Goal: Transaction & Acquisition: Purchase product/service

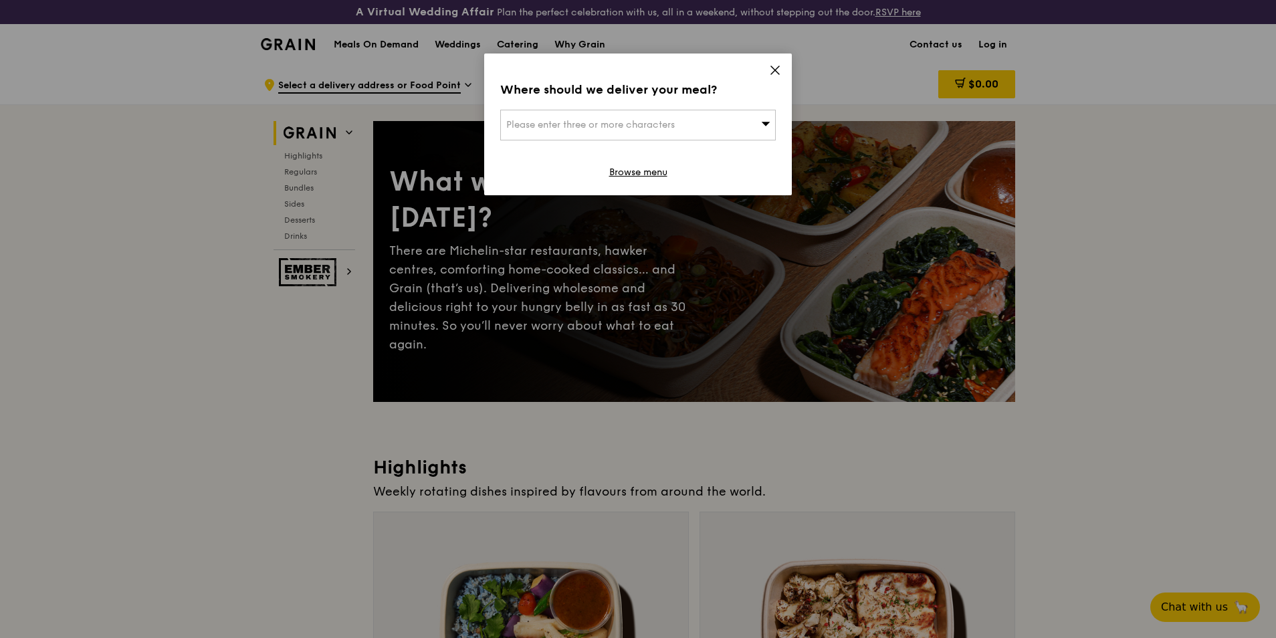
click at [711, 128] on div "Please enter three or more characters" at bounding box center [637, 125] width 275 height 31
drag, startPoint x: 713, startPoint y: 129, endPoint x: 732, endPoint y: 114, distance: 23.7
click at [714, 129] on input "search" at bounding box center [638, 124] width 274 height 29
click at [771, 75] on icon at bounding box center [775, 70] width 12 height 12
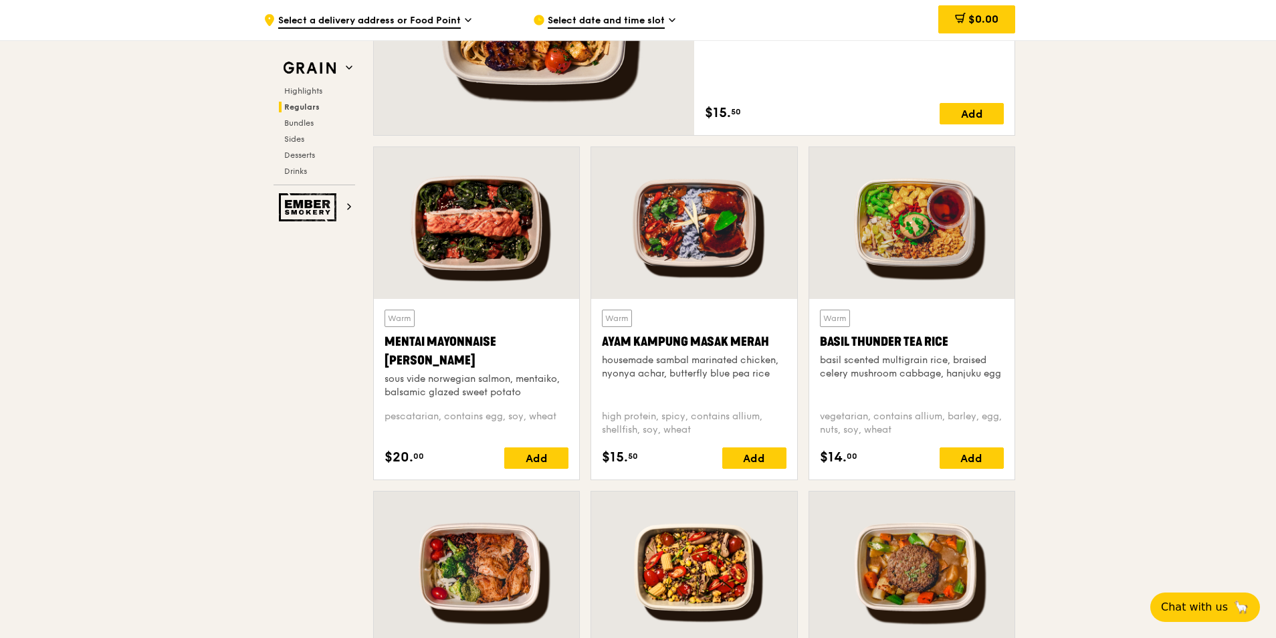
scroll to position [1137, 0]
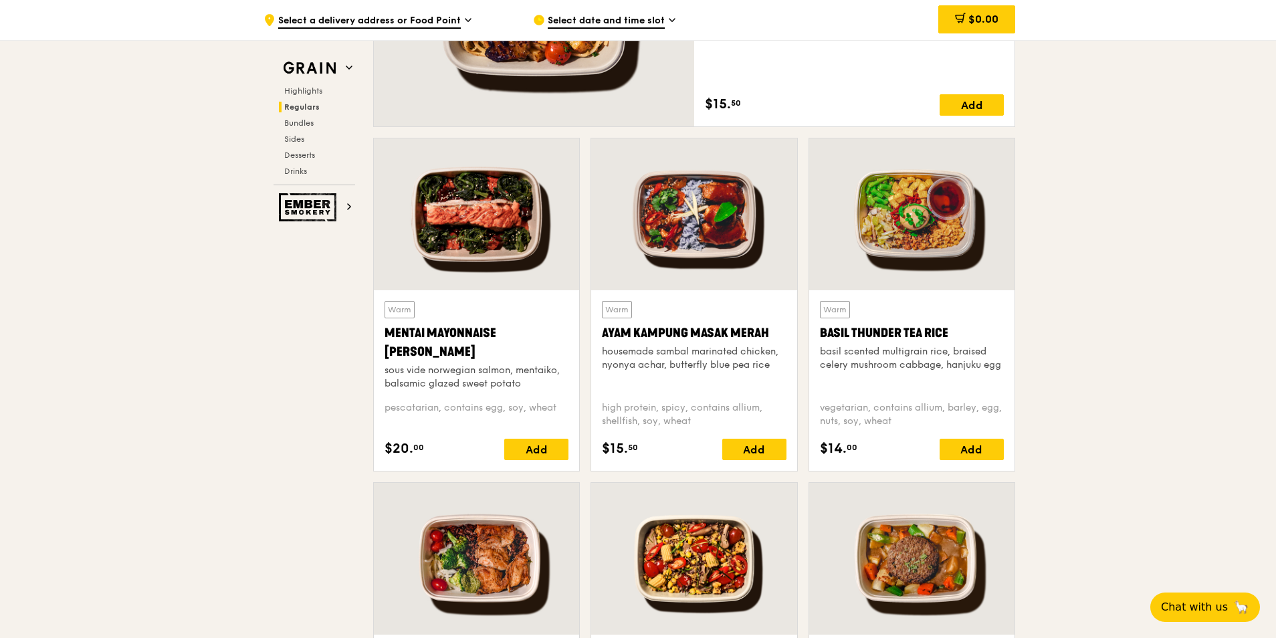
drag, startPoint x: 434, startPoint y: 355, endPoint x: 381, endPoint y: 334, distance: 56.7
click at [381, 334] on div "Warm Mentai Mayonnaise Aburi Salmon sous vide norwegian salmon, mentaiko, balsa…" at bounding box center [476, 380] width 205 height 181
copy div "Mentai Mayonnaise [PERSON_NAME]"
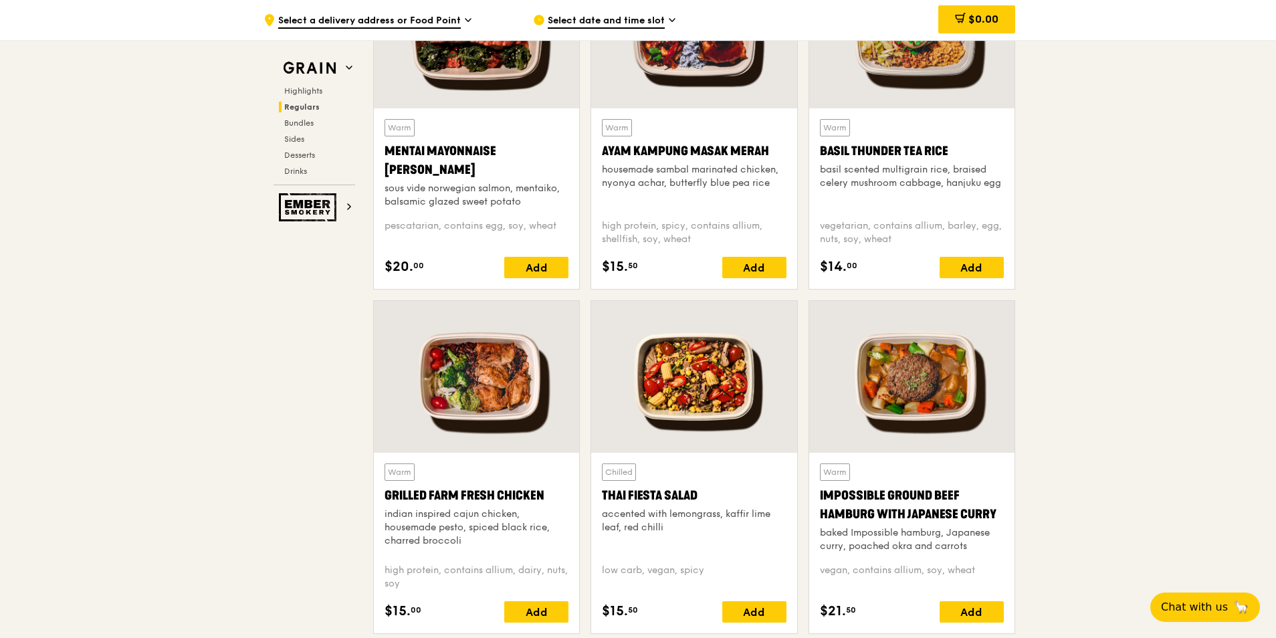
scroll to position [1325, 0]
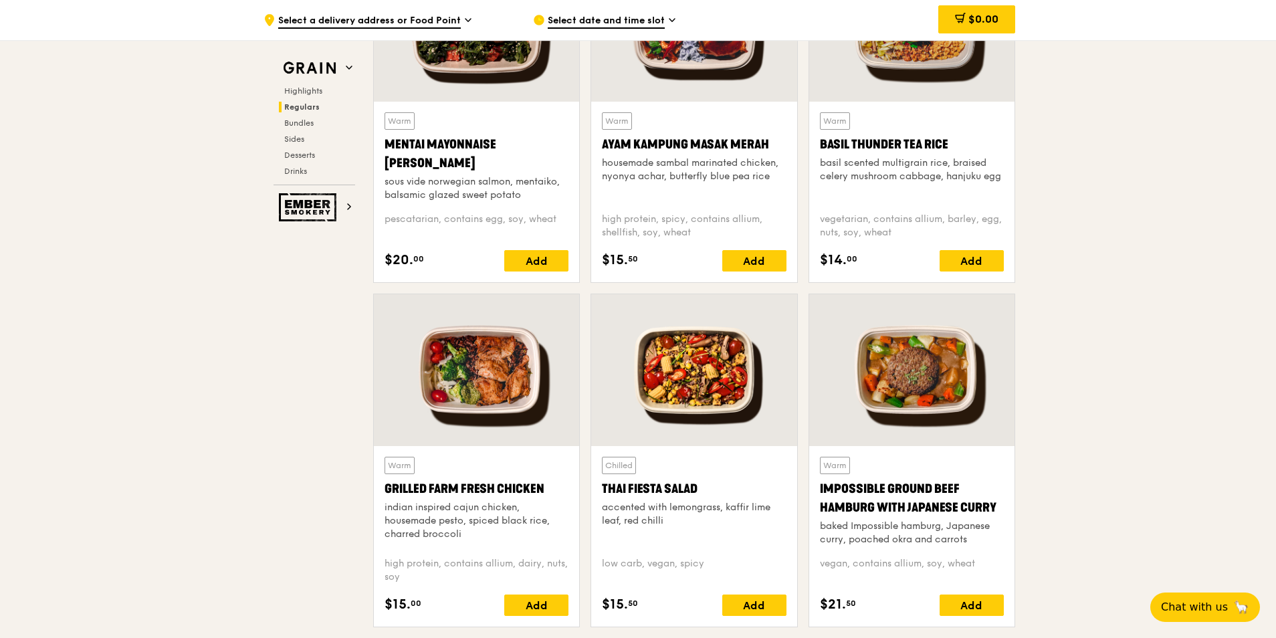
drag, startPoint x: 701, startPoint y: 489, endPoint x: 602, endPoint y: 489, distance: 99.0
click at [602, 489] on div "Thai Fiesta Salad" at bounding box center [694, 488] width 184 height 19
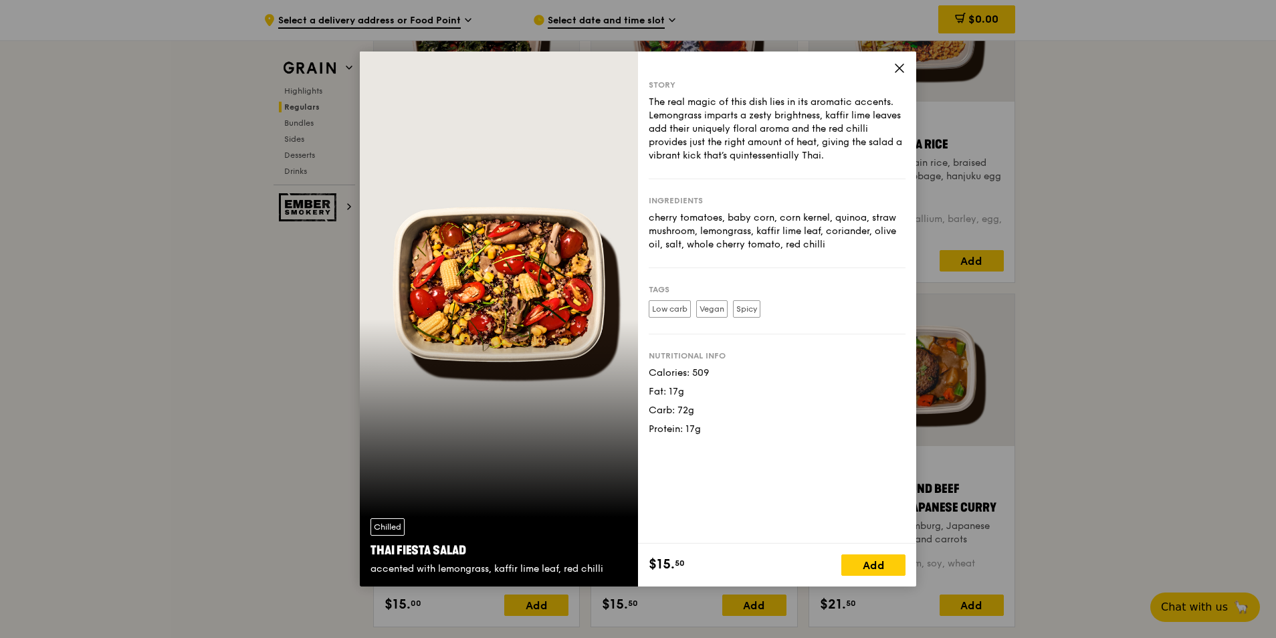
click at [901, 68] on icon at bounding box center [899, 68] width 12 height 12
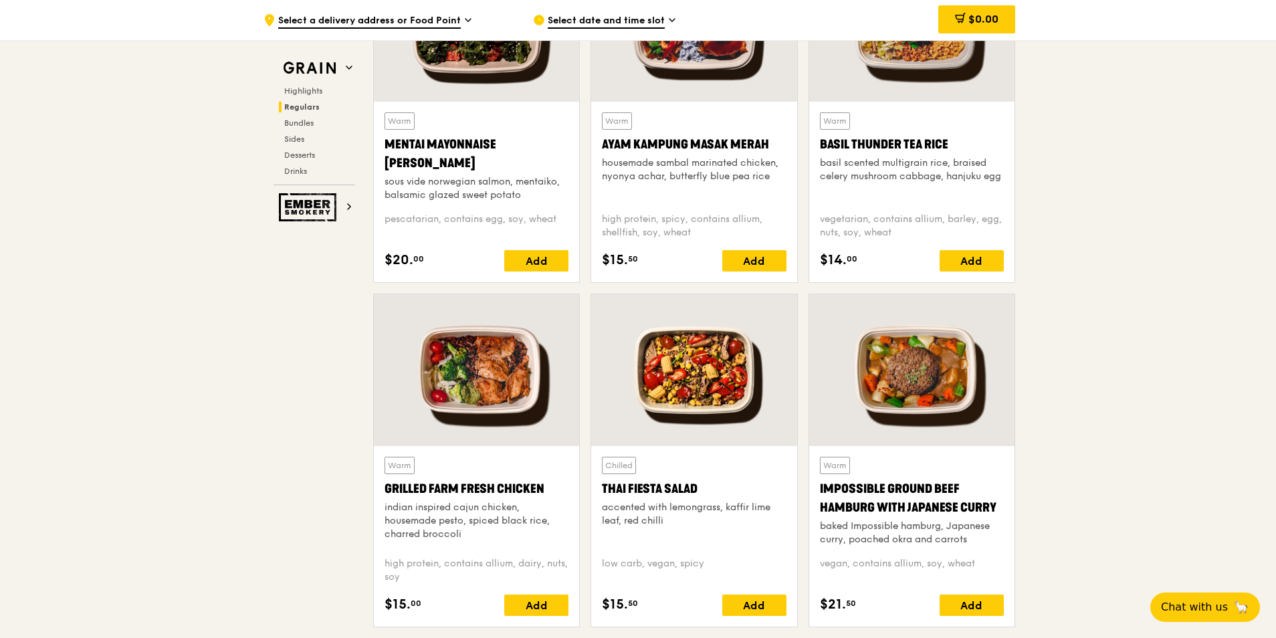
drag, startPoint x: 701, startPoint y: 486, endPoint x: 604, endPoint y: 488, distance: 97.0
click at [604, 488] on div "Thai Fiesta Salad" at bounding box center [694, 488] width 184 height 19
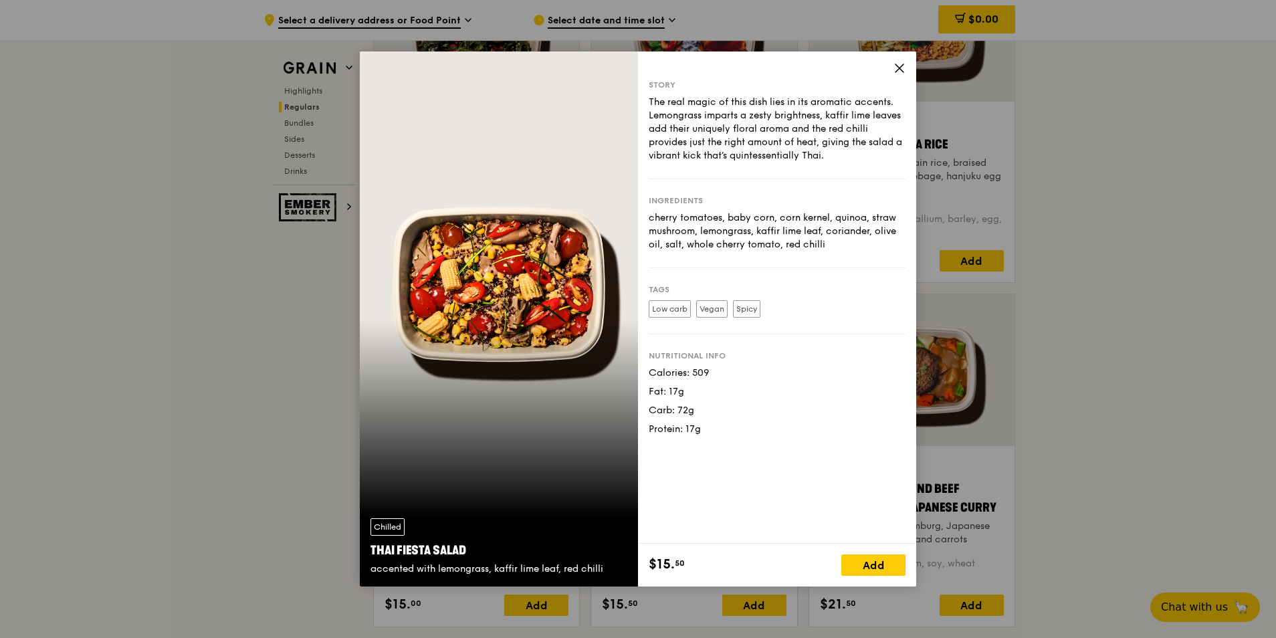
copy div "Thai Fiesta Salad"
click at [897, 66] on icon at bounding box center [899, 68] width 8 height 8
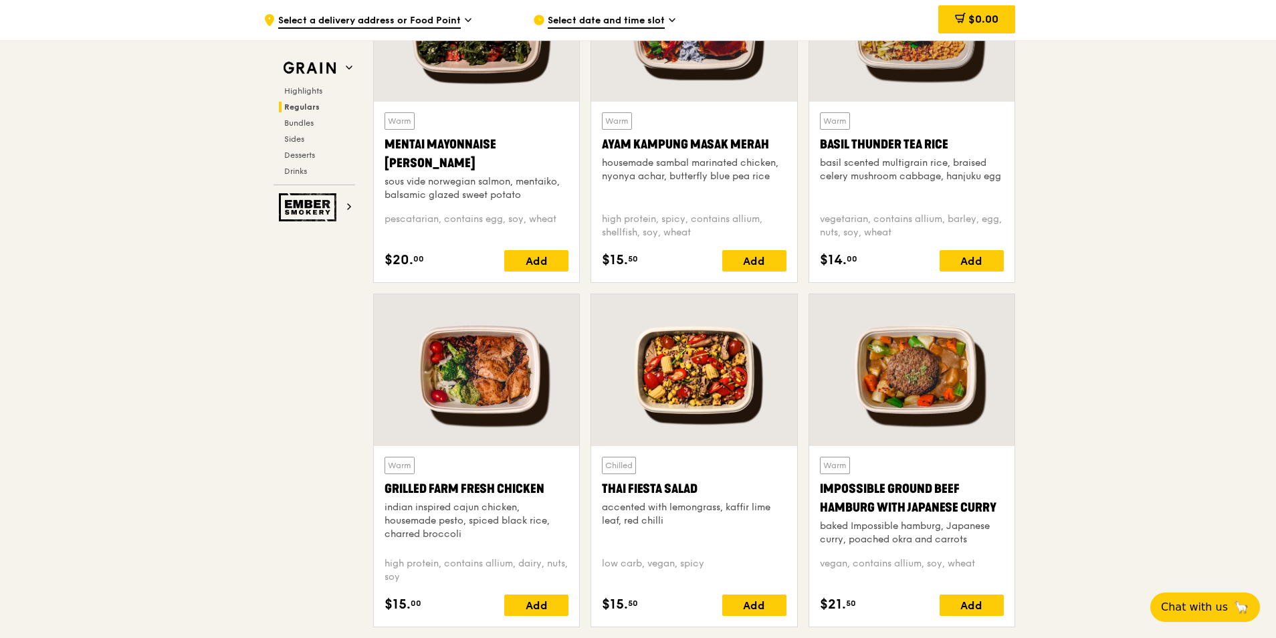
drag, startPoint x: 696, startPoint y: 491, endPoint x: 610, endPoint y: 485, distance: 86.5
click at [610, 485] on div "Thai Fiesta Salad" at bounding box center [694, 488] width 184 height 19
copy div "hai Fiesta Salad"
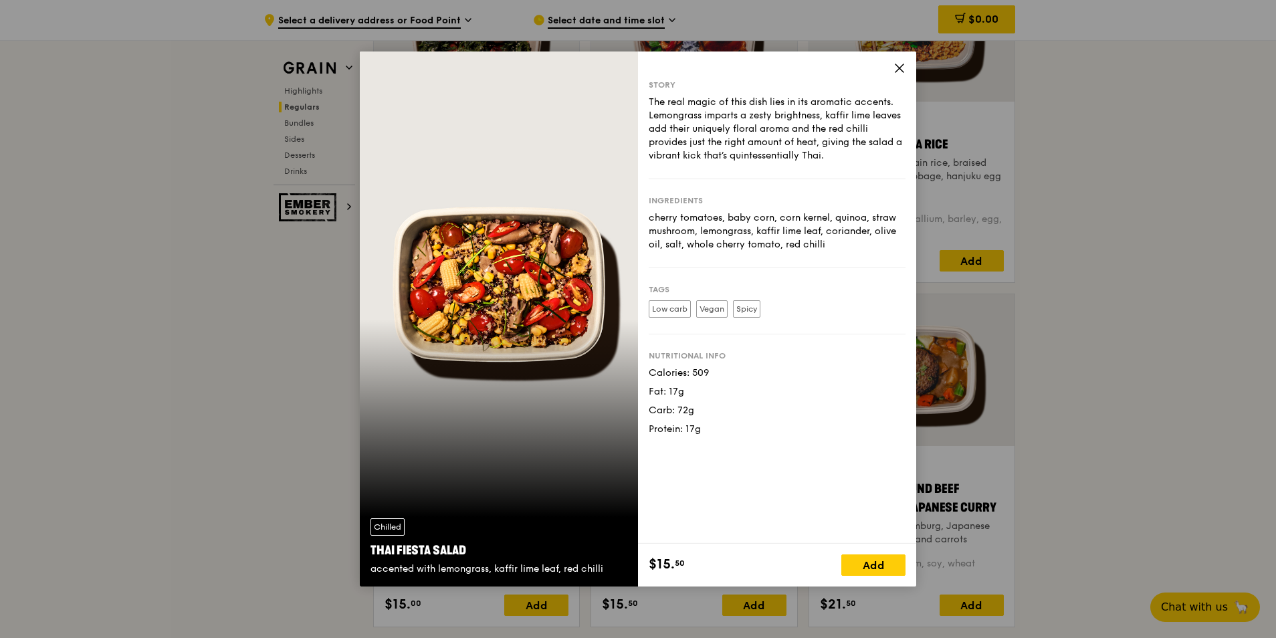
click at [902, 68] on icon at bounding box center [899, 68] width 12 height 12
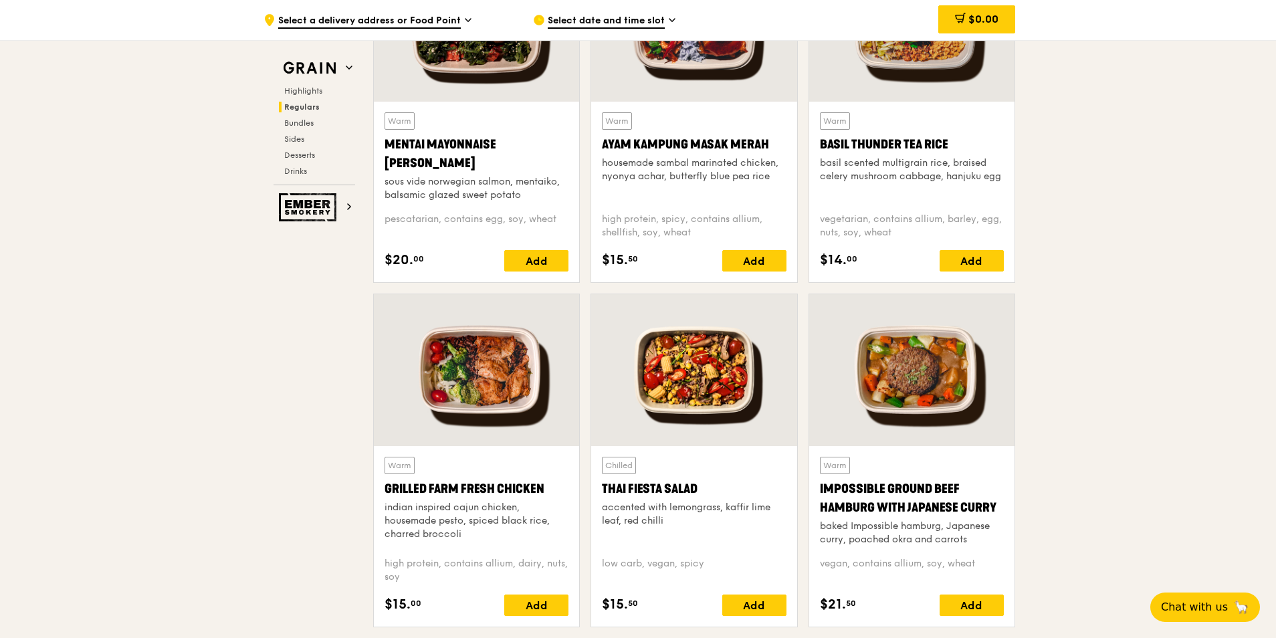
drag, startPoint x: 701, startPoint y: 491, endPoint x: 603, endPoint y: 483, distance: 98.0
click at [603, 483] on div "Thai Fiesta Salad" at bounding box center [694, 488] width 184 height 19
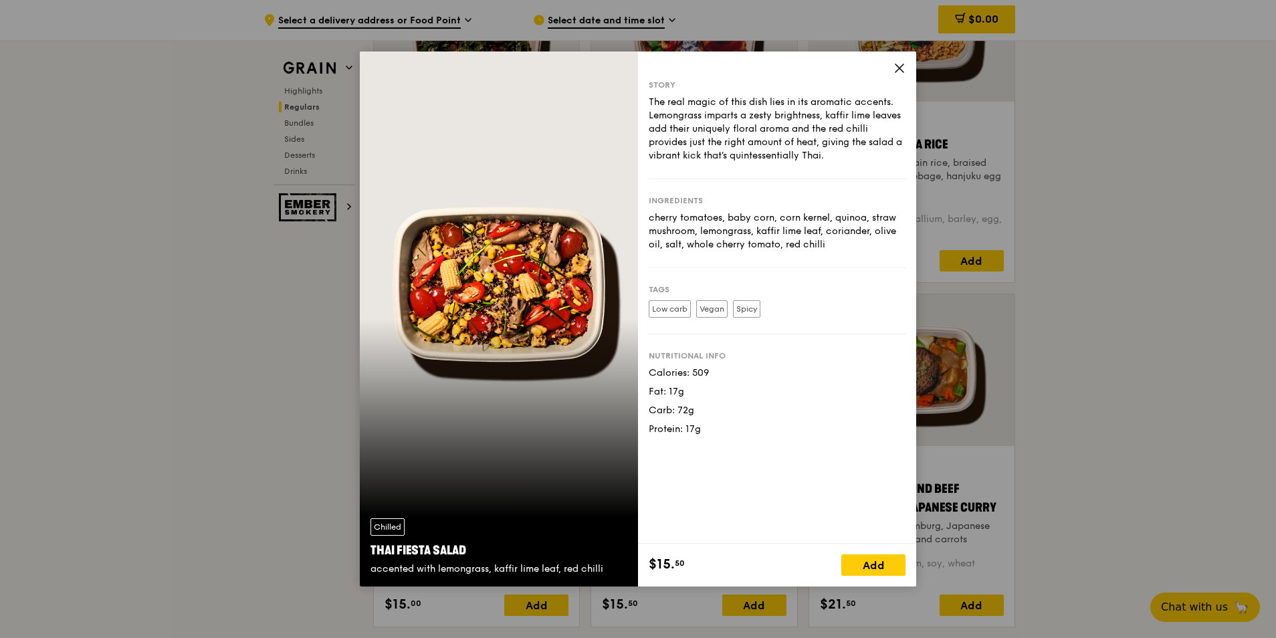
copy div "Thai Fiesta Salad"
click at [904, 71] on icon at bounding box center [899, 68] width 12 height 12
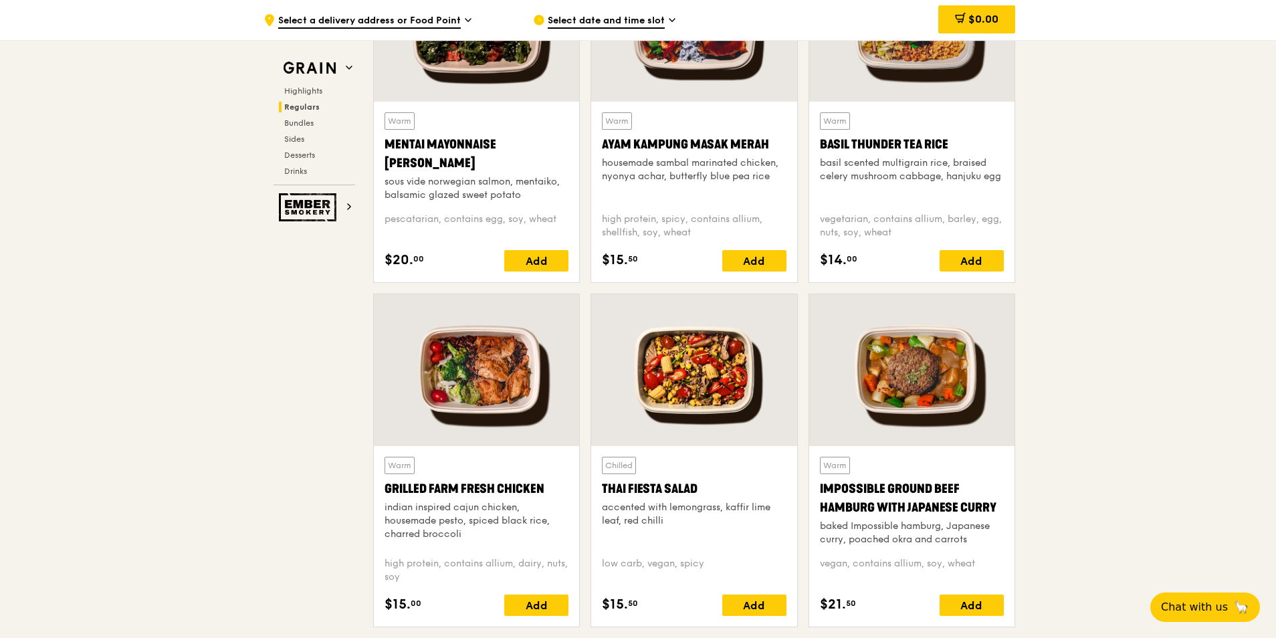
drag, startPoint x: 600, startPoint y: 487, endPoint x: 698, endPoint y: 497, distance: 98.1
click at [698, 497] on div "Chilled Thai Fiesta Salad accented with lemongrass, kaffir lime leaf, red chill…" at bounding box center [693, 536] width 205 height 181
copy div "Thai Fiesta Salad"
